Goal: Transaction & Acquisition: Purchase product/service

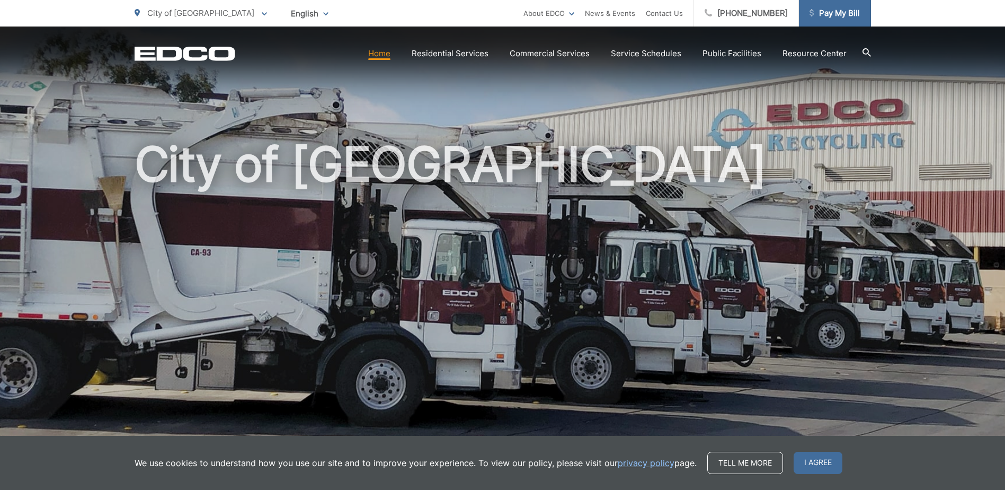
click at [828, 11] on span "Pay My Bill" at bounding box center [835, 13] width 50 height 13
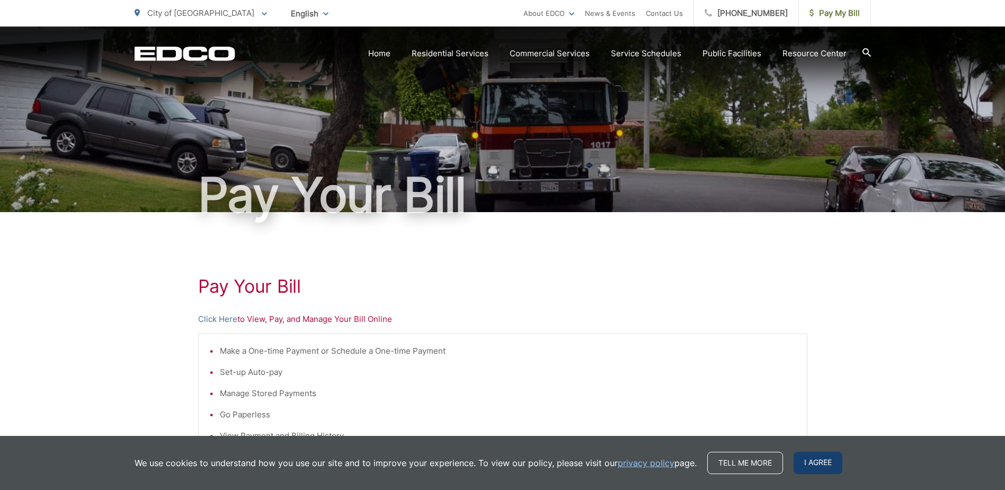
click at [817, 463] on span "I agree" at bounding box center [818, 462] width 49 height 22
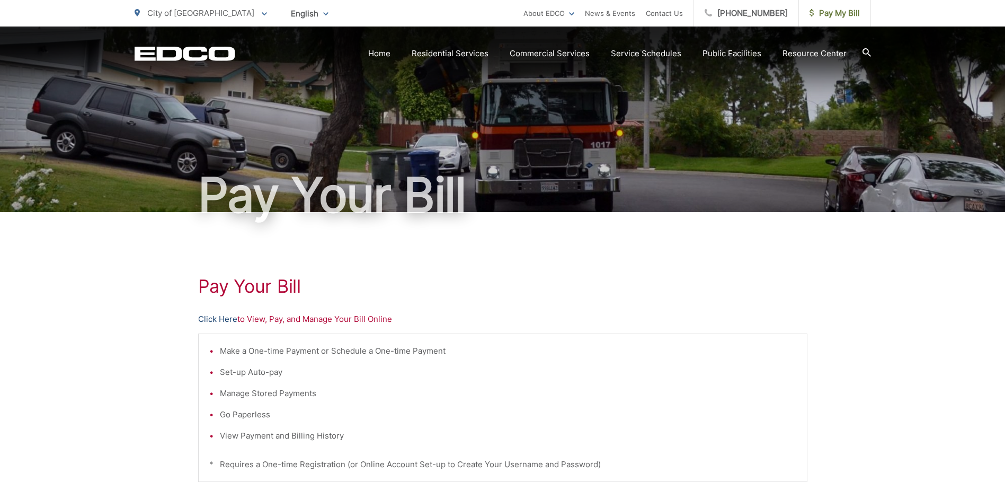
click at [219, 320] on link "Click Here" at bounding box center [217, 319] width 39 height 13
